Goal: Find specific page/section: Find specific page/section

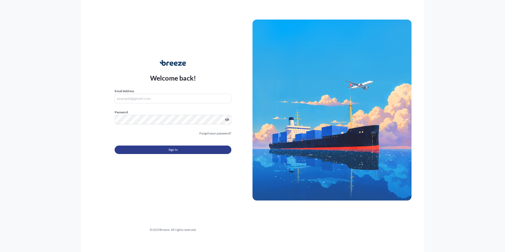
type input "[PERSON_NAME][EMAIL_ADDRESS][DOMAIN_NAME]"
click at [176, 150] on span "Sign In" at bounding box center [172, 149] width 9 height 5
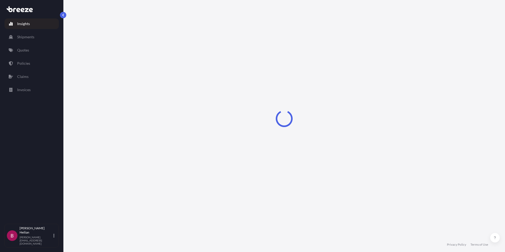
select select "2025"
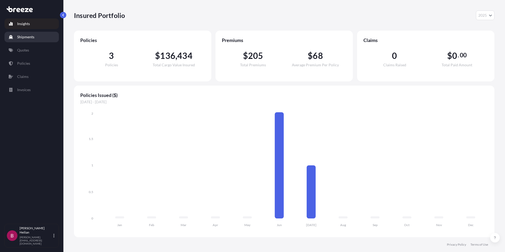
click at [28, 36] on p "Shipments" at bounding box center [25, 36] width 17 height 5
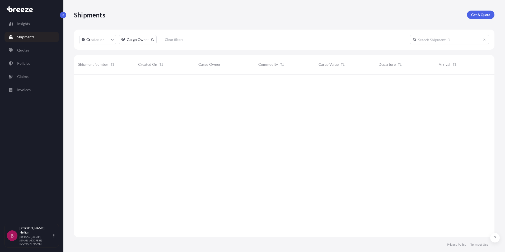
scroll to position [178, 416]
click at [30, 50] on link "Quotes" at bounding box center [31, 50] width 54 height 11
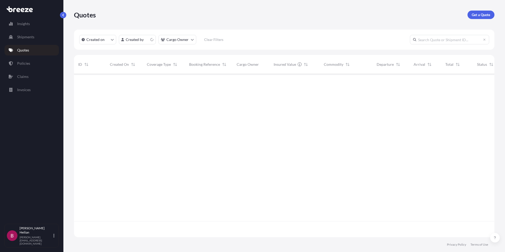
scroll to position [162, 416]
